Goal: Information Seeking & Learning: Compare options

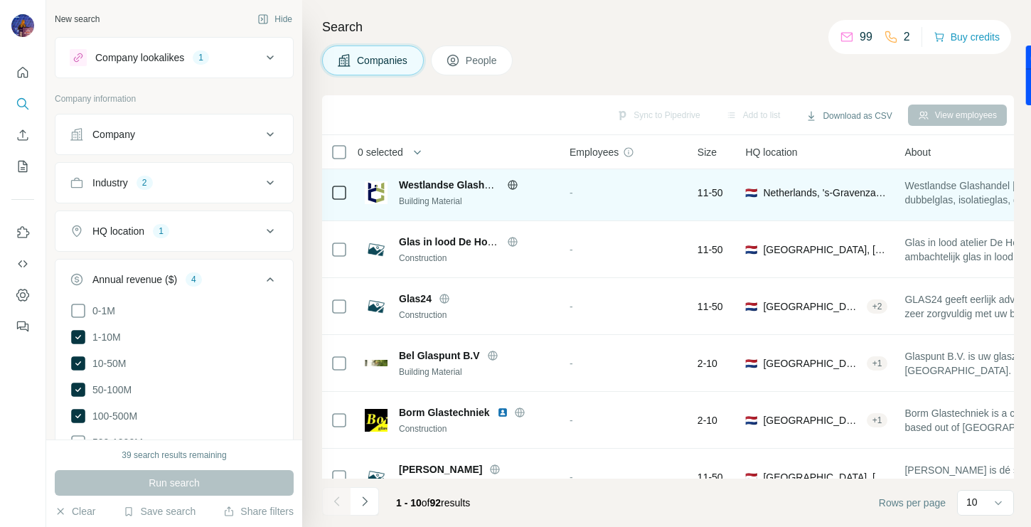
scroll to position [260, 0]
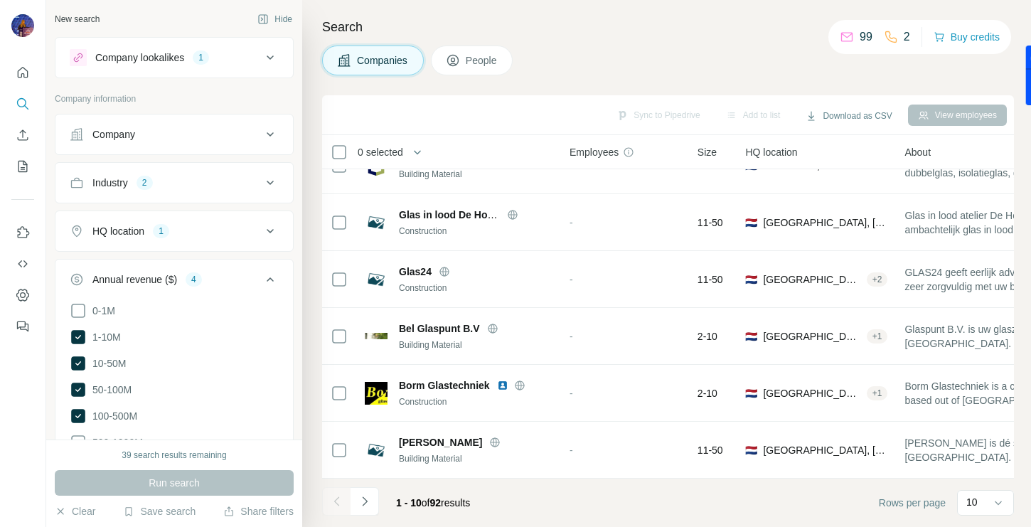
click at [189, 65] on div "Company lookalikes 1" at bounding box center [166, 57] width 192 height 17
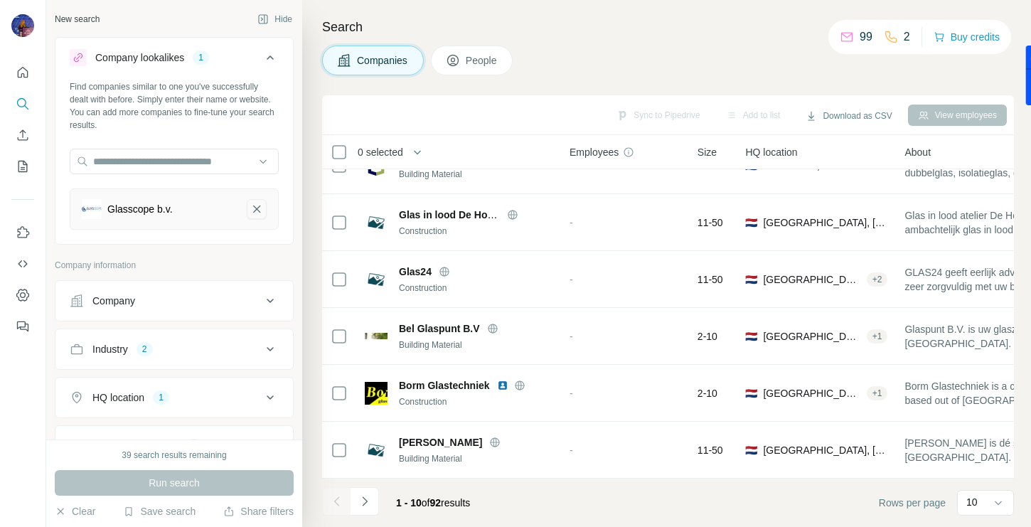
click at [254, 207] on icon "Glasscope b.v.-remove-button" at bounding box center [256, 209] width 13 height 14
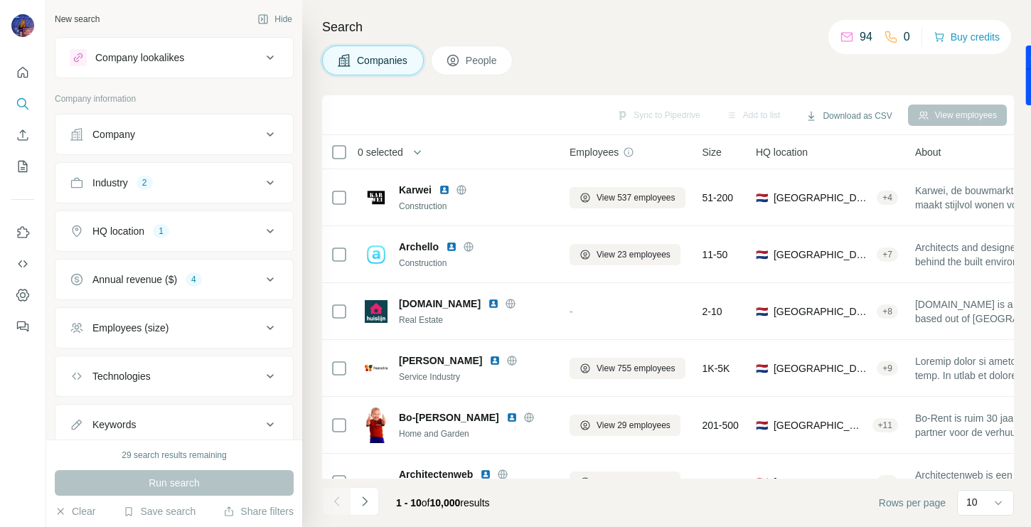
click at [169, 48] on button "Company lookalikes" at bounding box center [174, 58] width 238 height 34
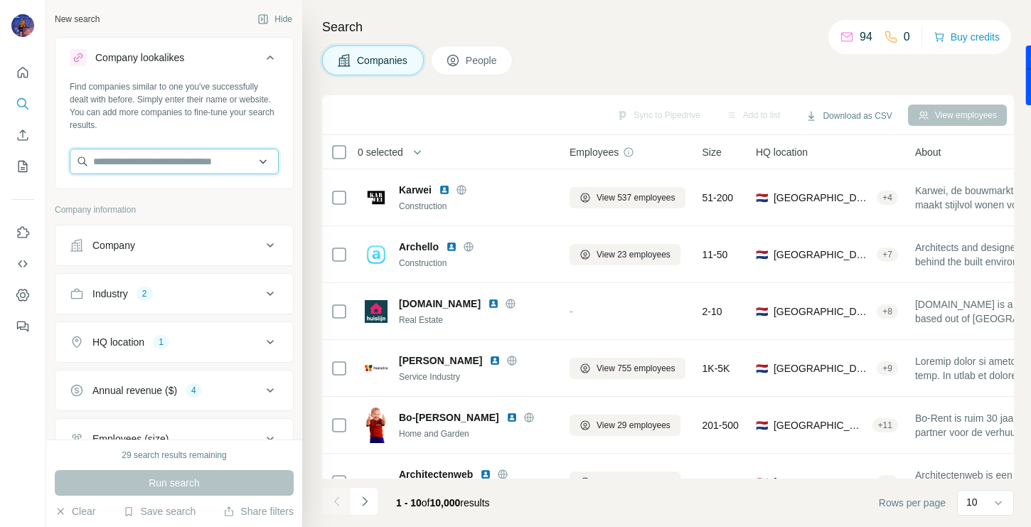
click at [139, 162] on input "text" at bounding box center [174, 162] width 209 height 26
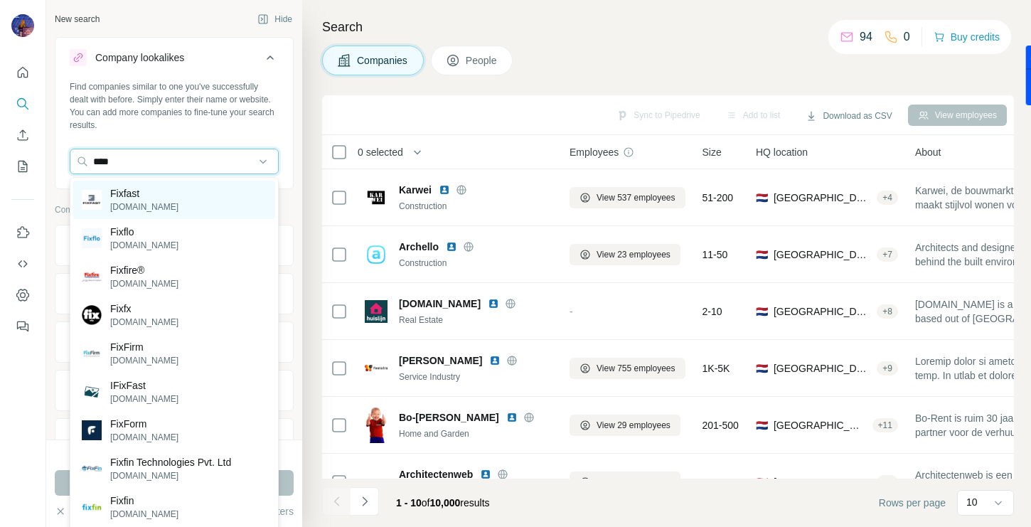
type input "****"
click at [122, 210] on p "[DOMAIN_NAME]" at bounding box center [144, 207] width 68 height 13
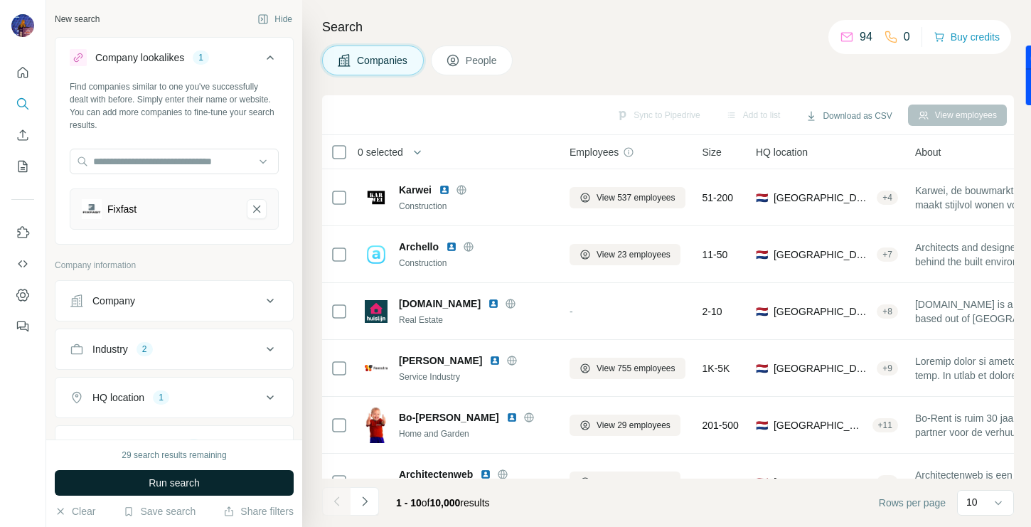
click at [152, 480] on span "Run search" at bounding box center [174, 483] width 51 height 14
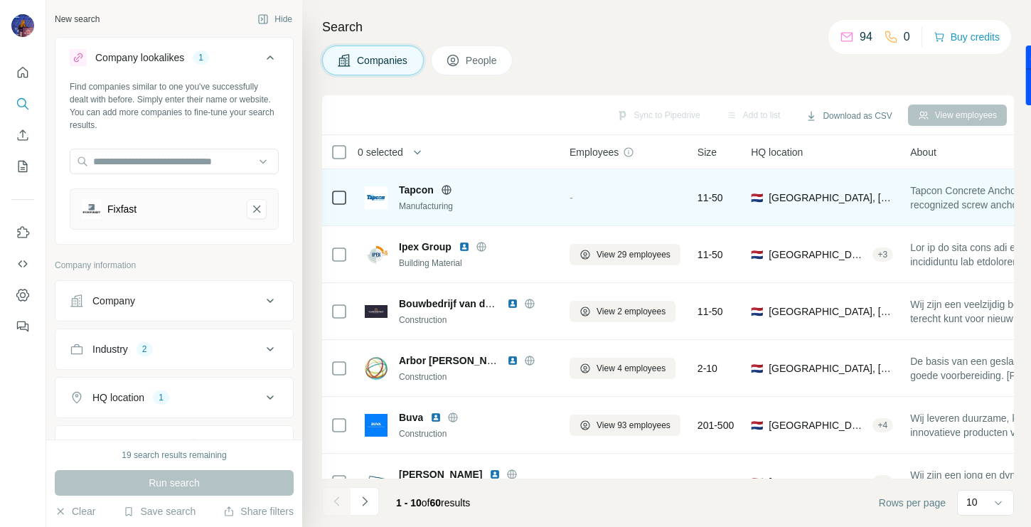
click at [421, 191] on span "Tapcon" at bounding box center [416, 190] width 35 height 14
click at [448, 189] on icon at bounding box center [446, 189] width 11 height 11
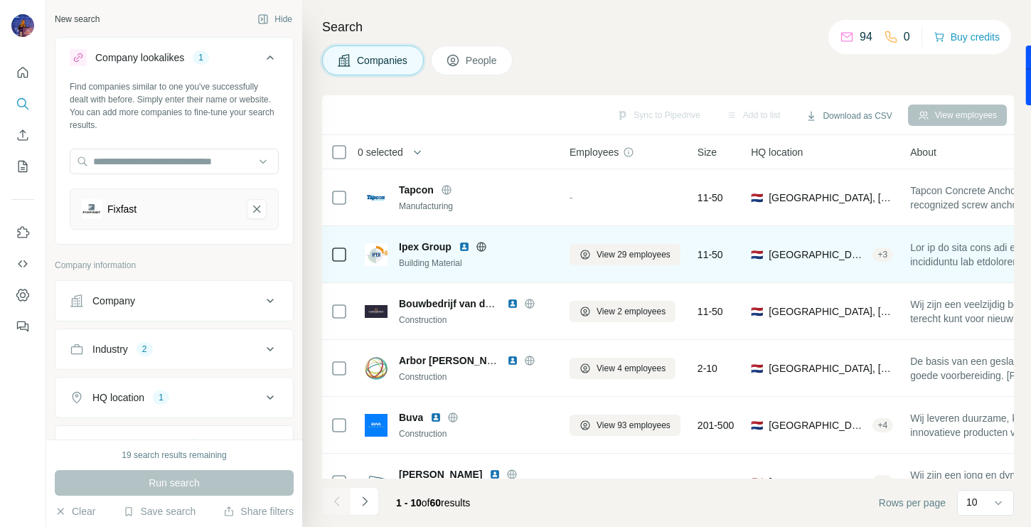
click at [463, 250] on img at bounding box center [464, 246] width 11 height 11
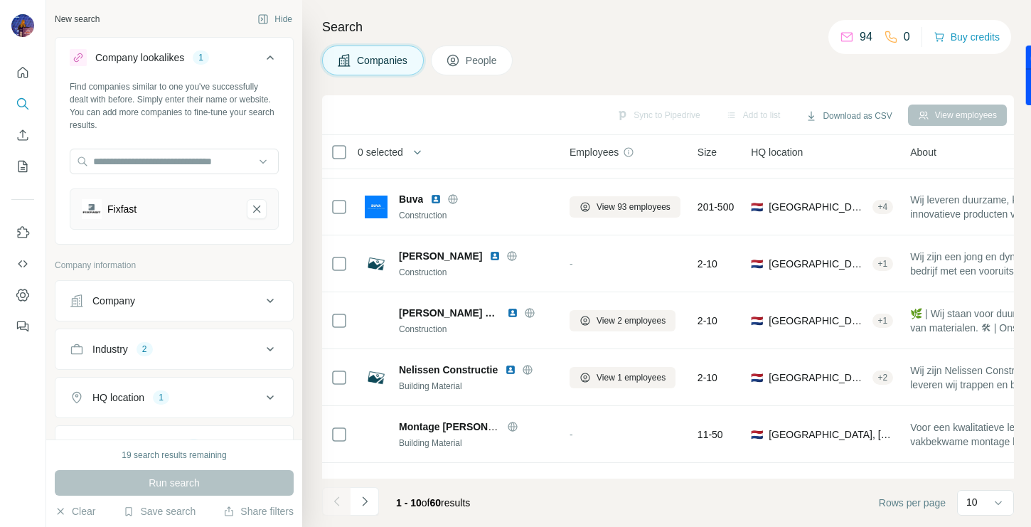
scroll to position [260, 0]
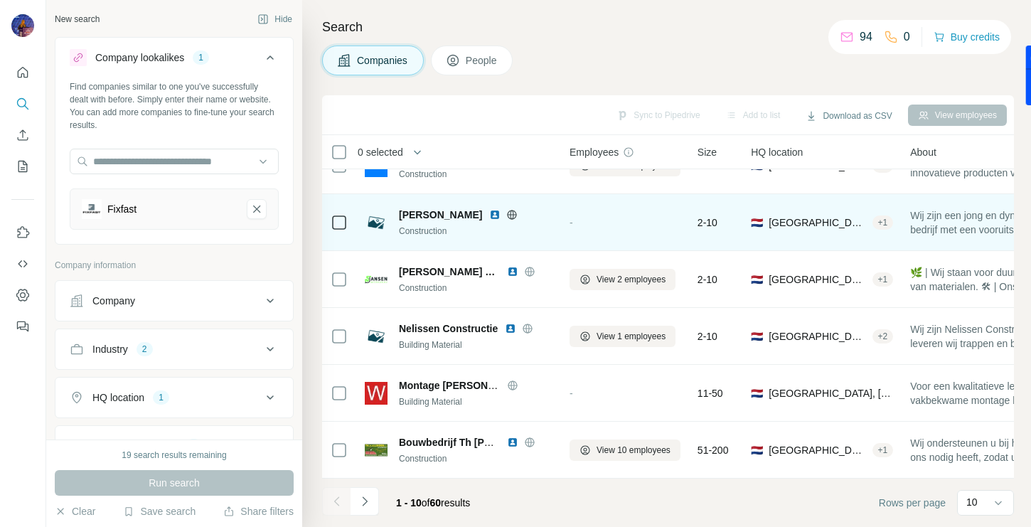
click at [489, 213] on img at bounding box center [494, 214] width 11 height 11
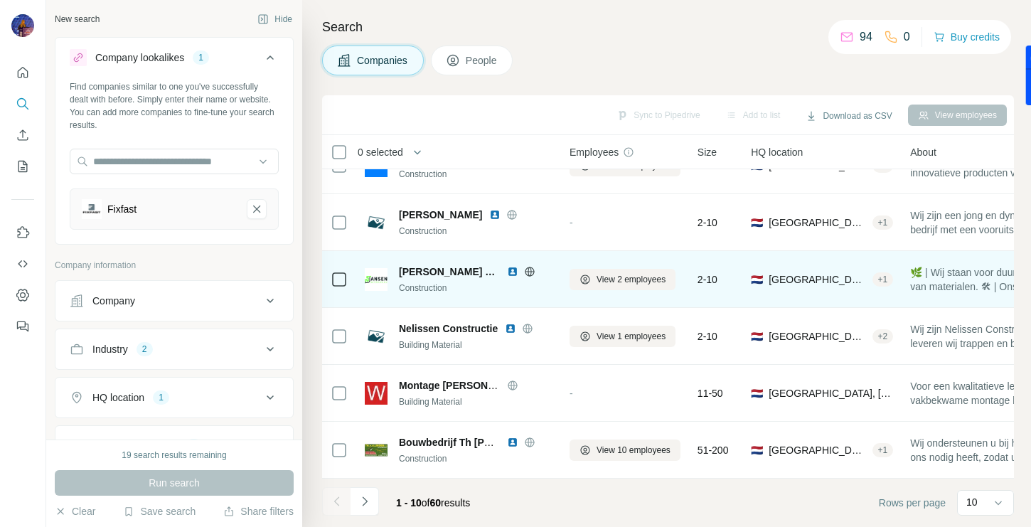
click at [536, 274] on div at bounding box center [530, 271] width 46 height 11
click at [529, 273] on icon at bounding box center [529, 271] width 11 height 11
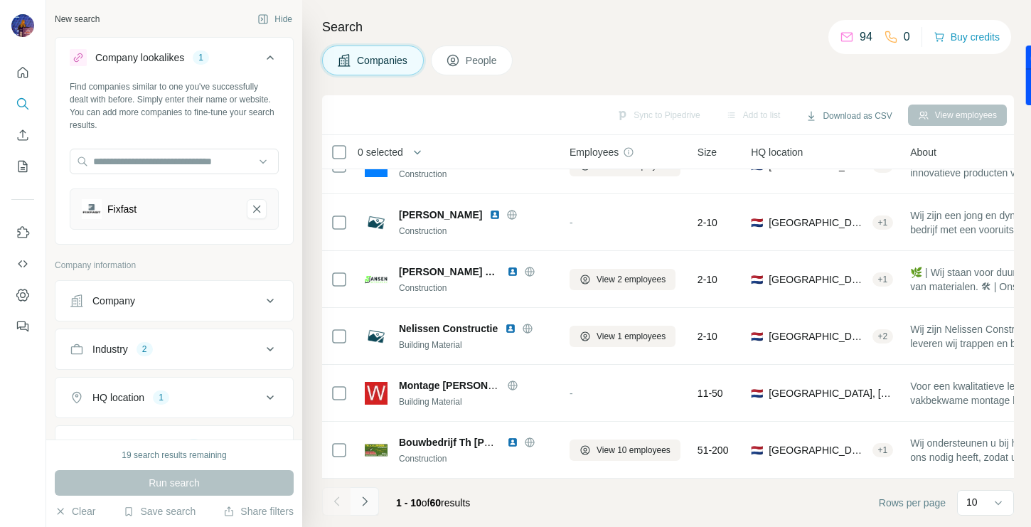
click at [369, 503] on icon "Navigate to next page" at bounding box center [365, 501] width 14 height 14
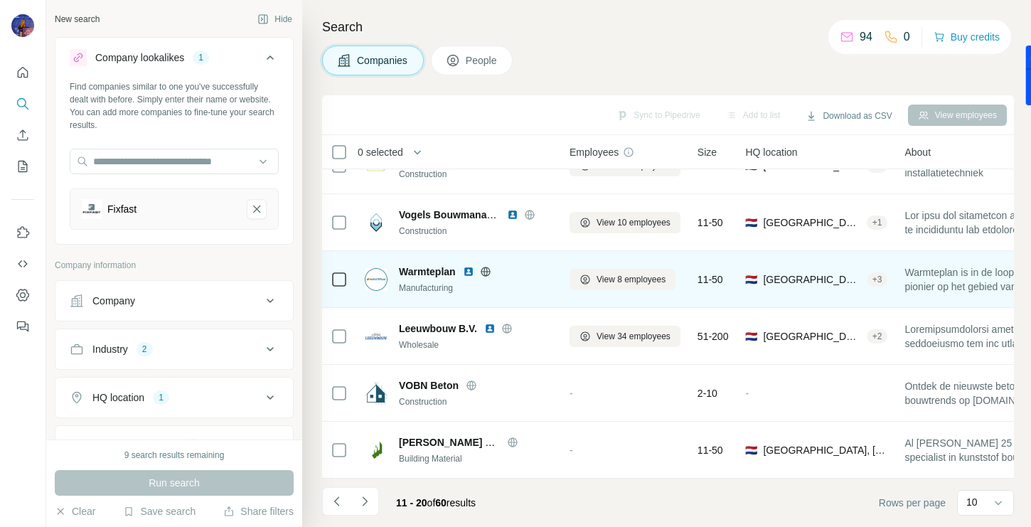
scroll to position [0, 0]
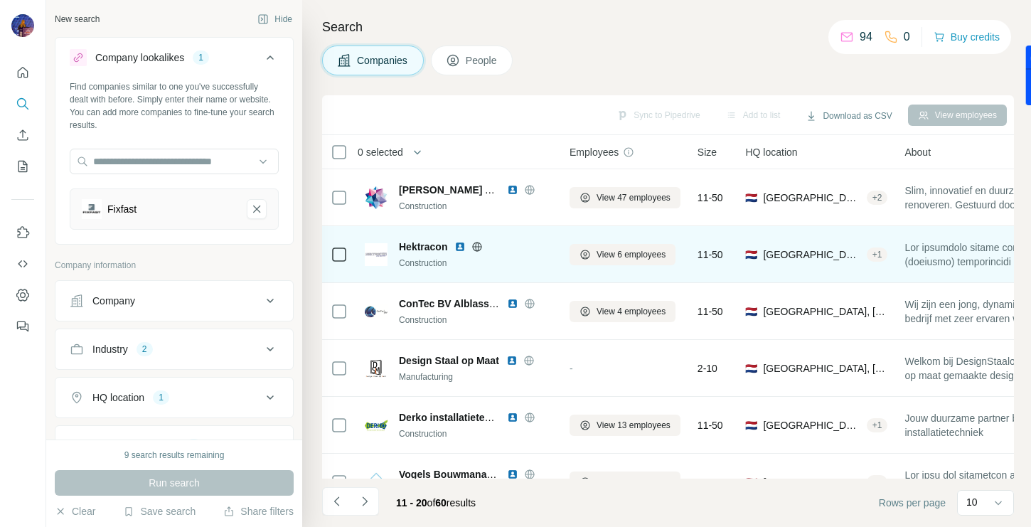
click at [482, 245] on icon at bounding box center [477, 246] width 11 height 11
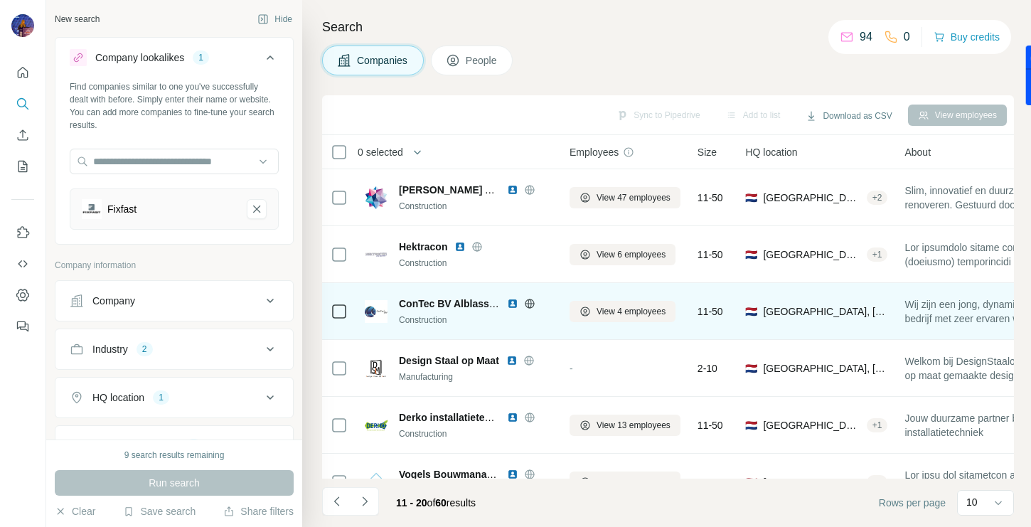
click at [529, 302] on icon at bounding box center [530, 303] width 4 height 9
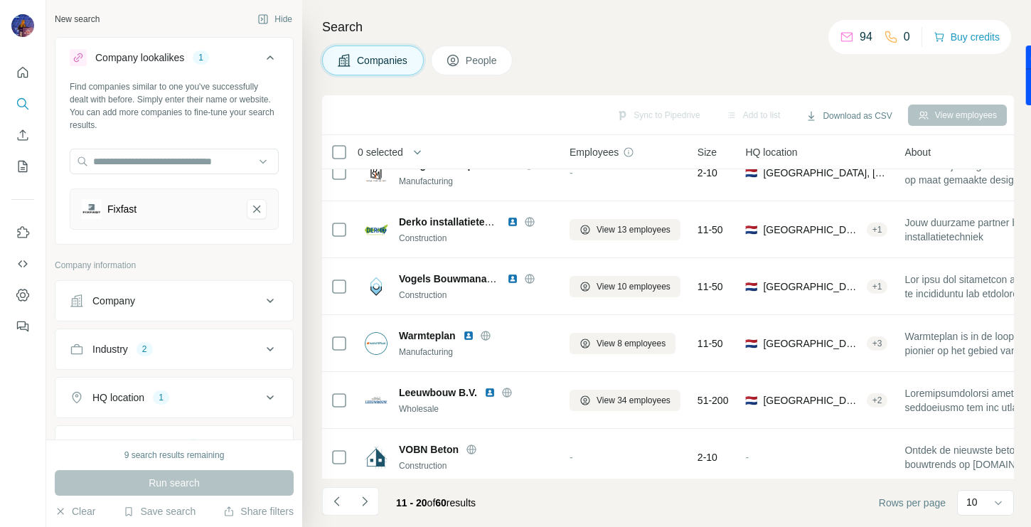
scroll to position [199, 0]
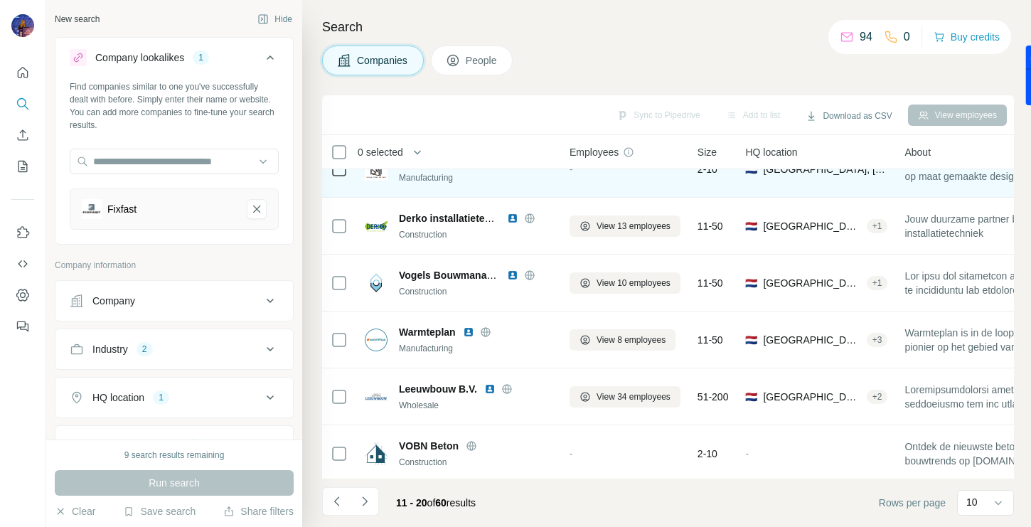
click at [489, 331] on icon at bounding box center [485, 332] width 11 height 11
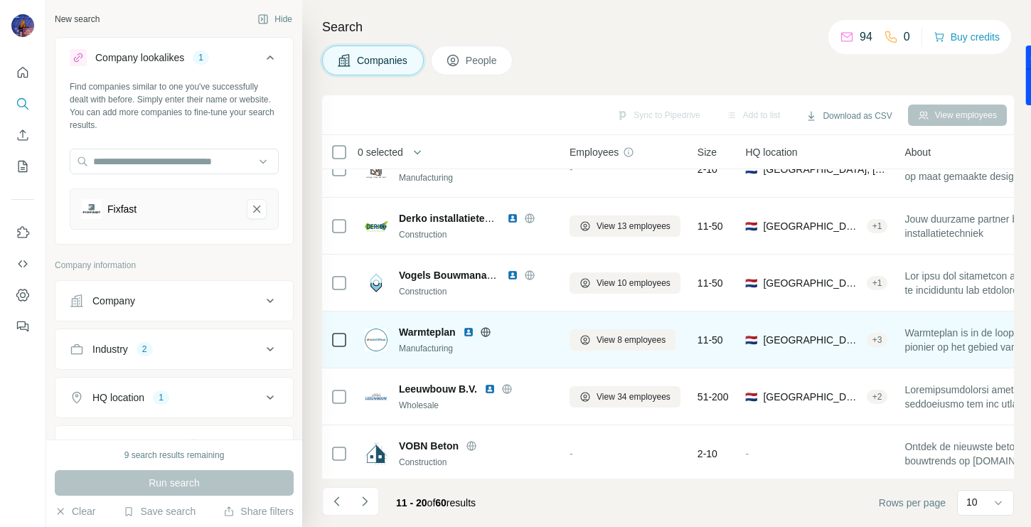
scroll to position [260, 0]
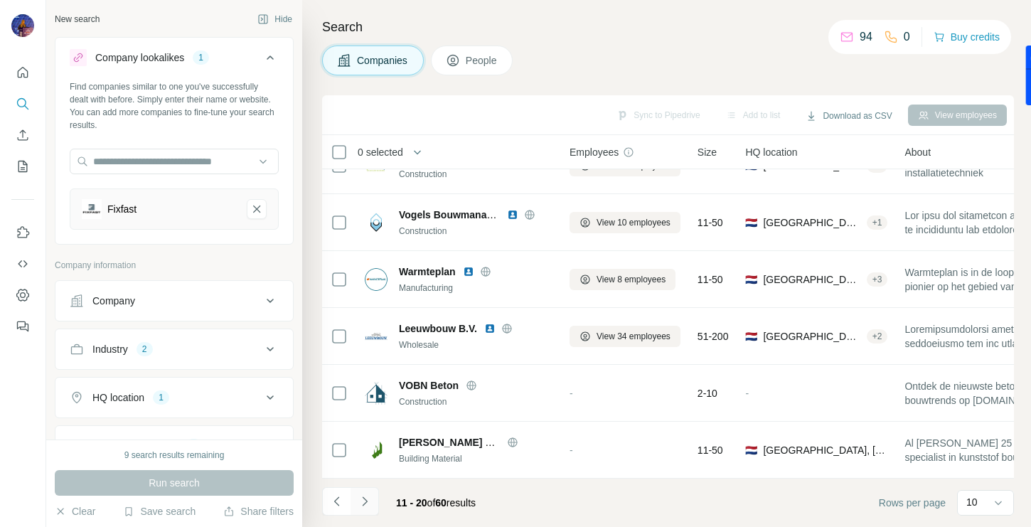
click at [374, 501] on button "Navigate to next page" at bounding box center [365, 501] width 28 height 28
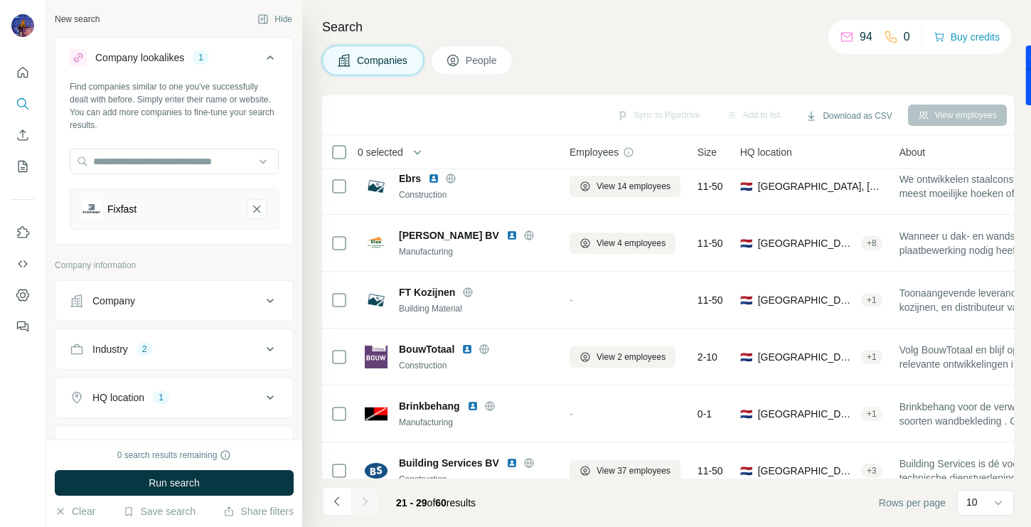
scroll to position [203, 0]
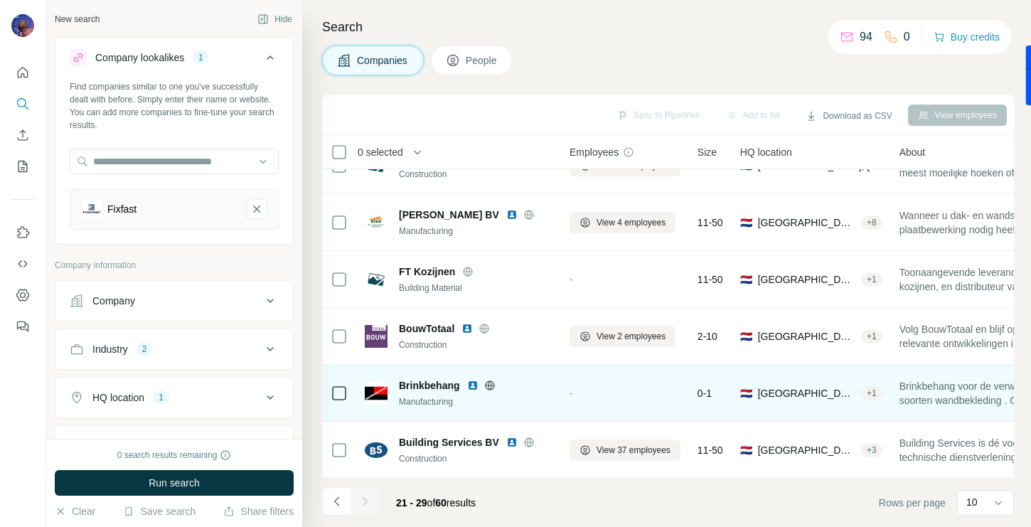
click at [491, 385] on icon at bounding box center [489, 385] width 9 height 1
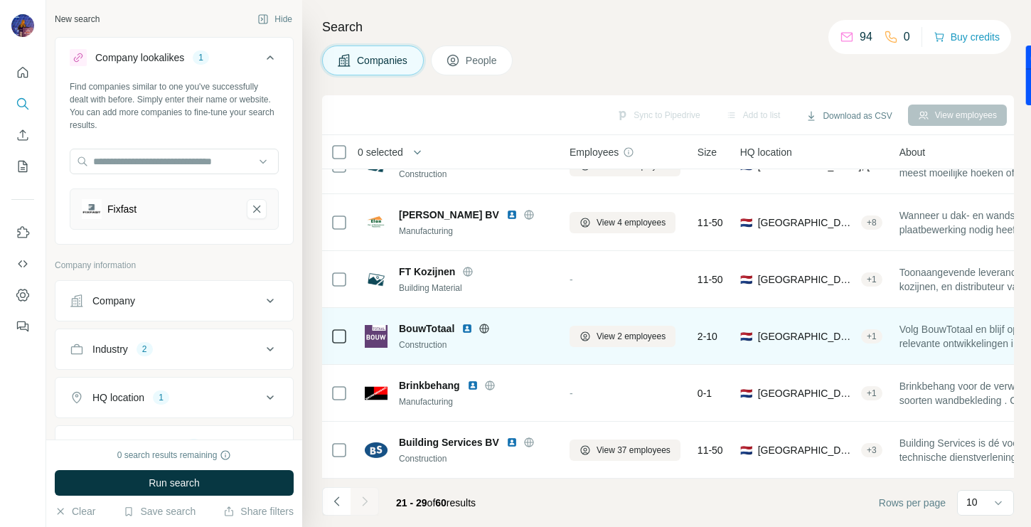
click at [484, 334] on div "BouwTotaal" at bounding box center [476, 329] width 154 height 14
click at [484, 326] on icon at bounding box center [484, 328] width 11 height 11
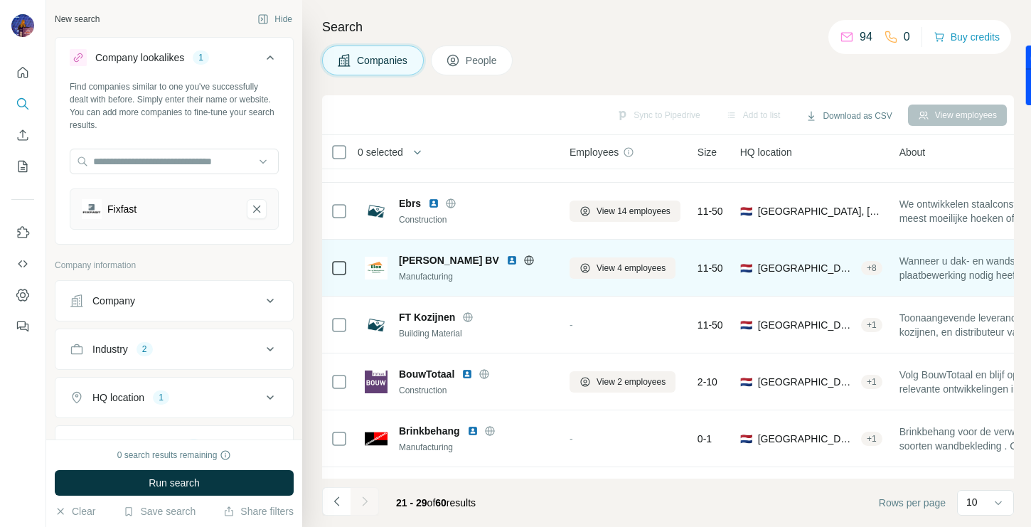
scroll to position [157, 0]
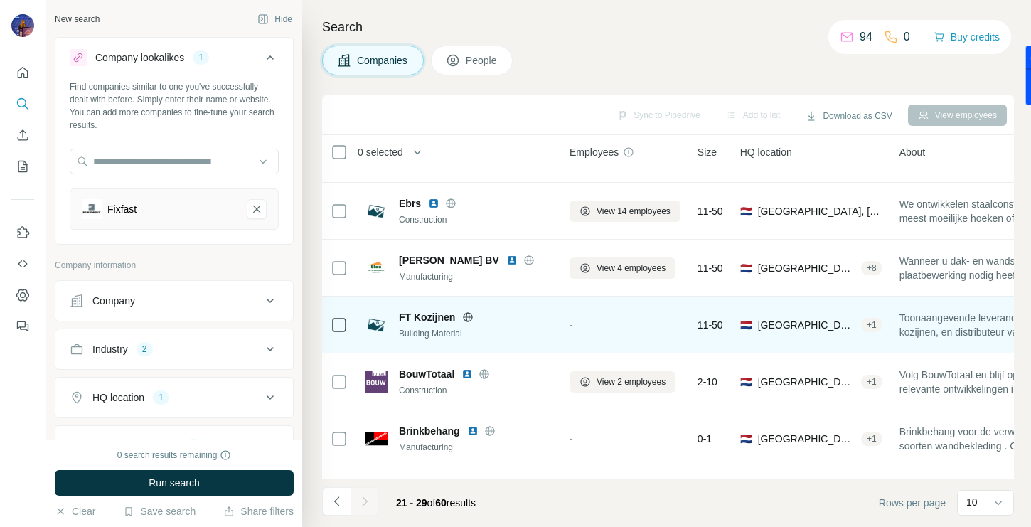
click at [468, 317] on icon at bounding box center [468, 317] width 9 height 1
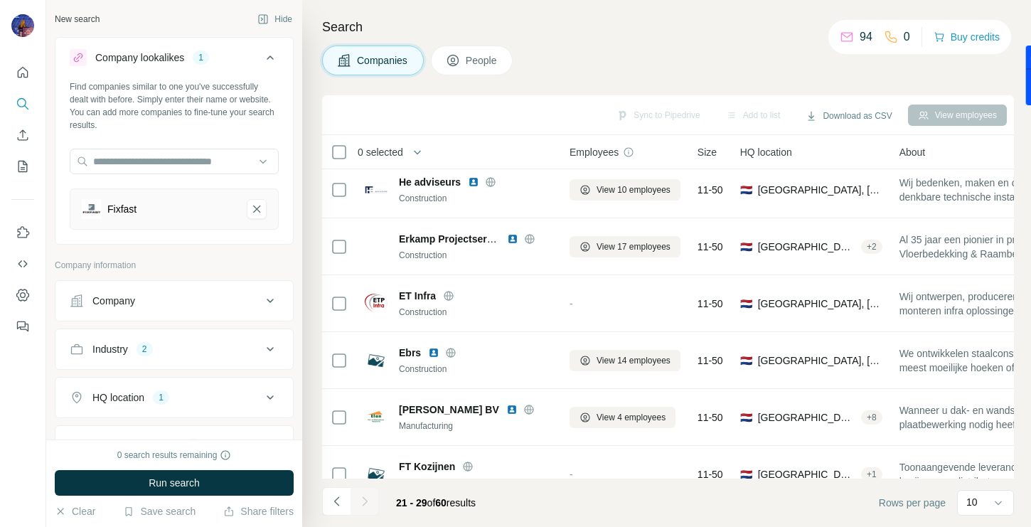
scroll to position [0, 0]
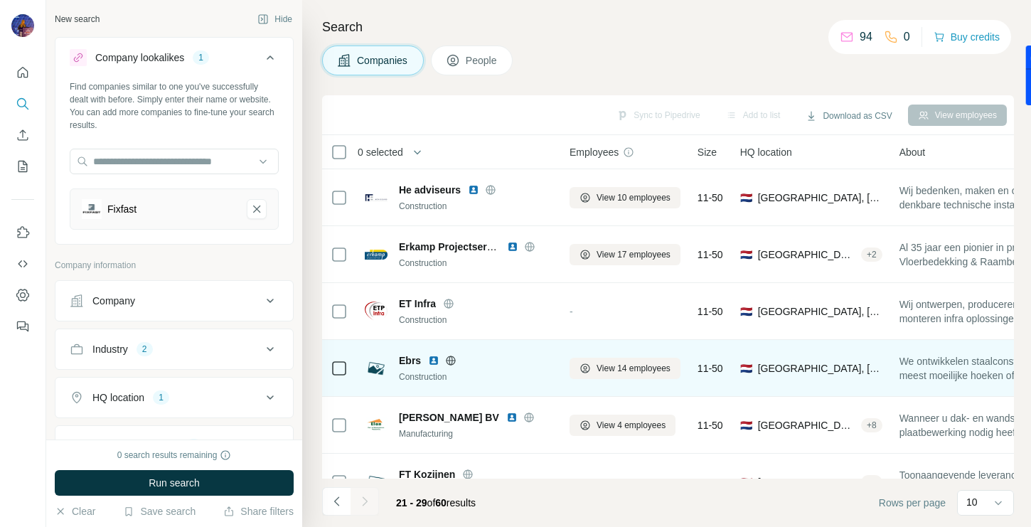
click at [451, 363] on icon at bounding box center [450, 360] width 11 height 11
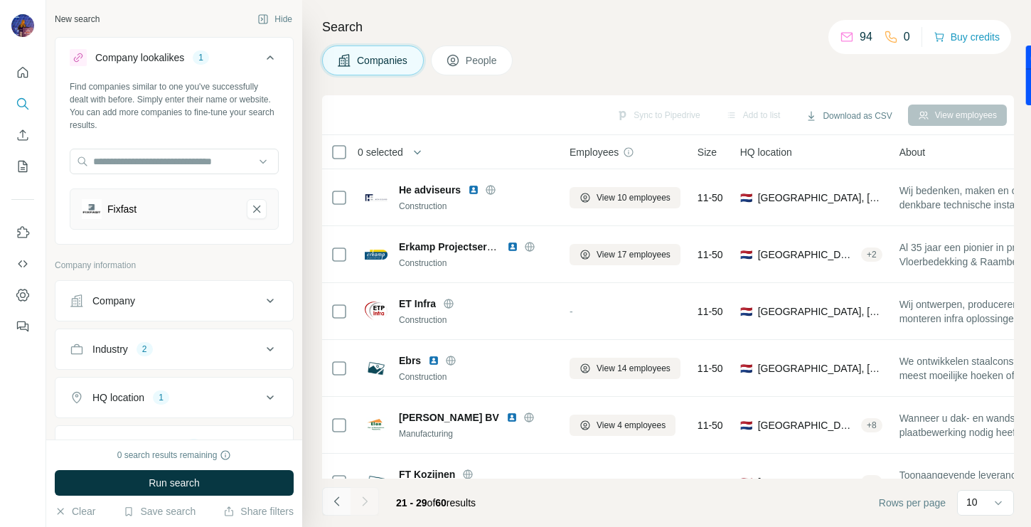
click at [349, 505] on button "Navigate to previous page" at bounding box center [336, 501] width 28 height 28
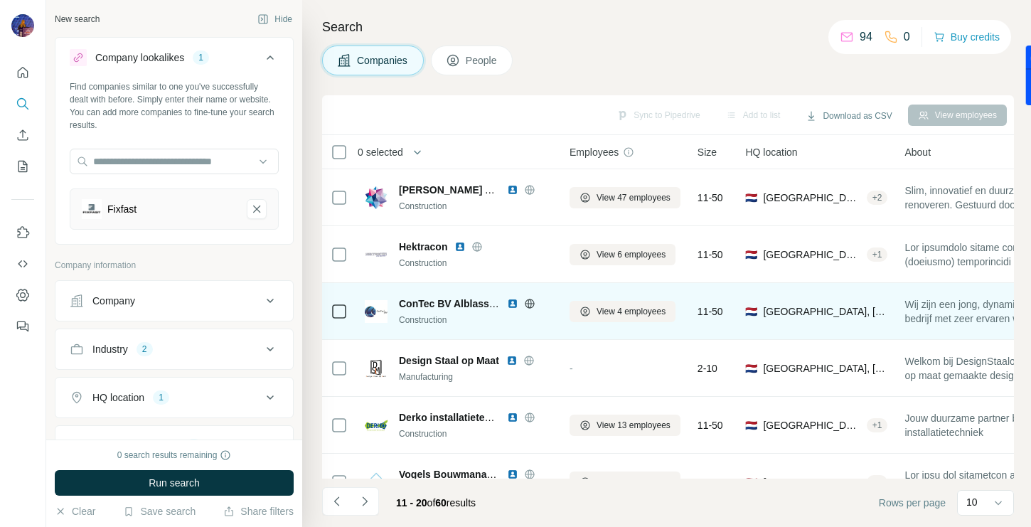
click at [531, 299] on icon at bounding box center [529, 303] width 9 height 9
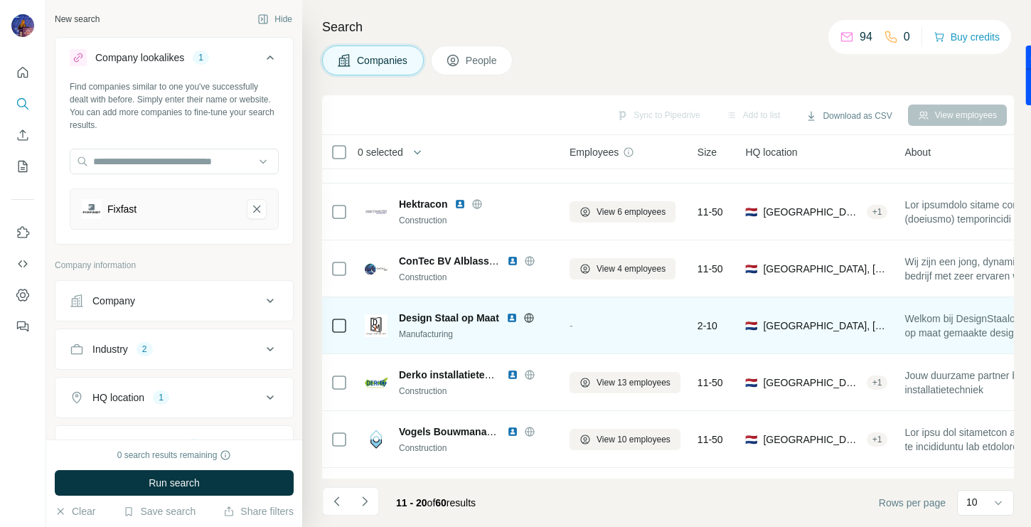
click at [529, 321] on icon at bounding box center [529, 317] width 4 height 9
